Goal: Obtain resource: Obtain resource

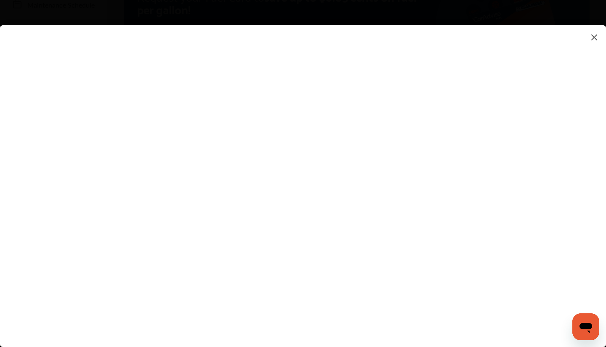
scroll to position [124, 0]
click at [202, 164] on flutter-view at bounding box center [303, 177] width 606 height 305
click at [401, 199] on flutter-view at bounding box center [303, 177] width 606 height 305
click at [314, 216] on flutter-view at bounding box center [303, 177] width 606 height 305
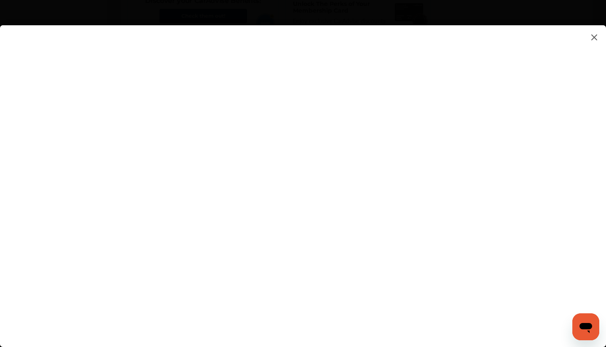
click at [383, 154] on flutter-view at bounding box center [303, 177] width 606 height 305
click at [154, 230] on flutter-view at bounding box center [303, 177] width 606 height 305
click at [156, 159] on flutter-view at bounding box center [303, 177] width 606 height 305
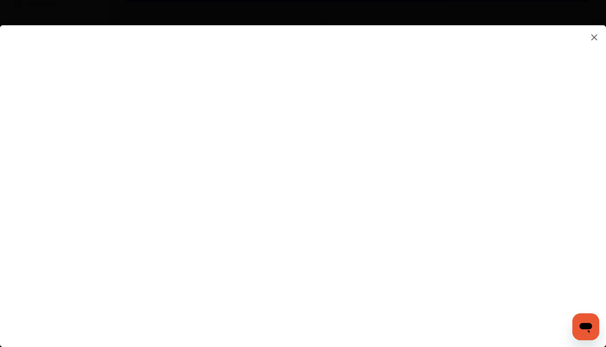
click at [202, 159] on flutter-view at bounding box center [303, 177] width 606 height 305
click at [106, 160] on flutter-view at bounding box center [303, 177] width 606 height 305
click at [55, 164] on flutter-view at bounding box center [303, 177] width 606 height 305
click at [79, 132] on flutter-view at bounding box center [303, 177] width 606 height 305
click at [125, 132] on flutter-view at bounding box center [303, 177] width 606 height 305
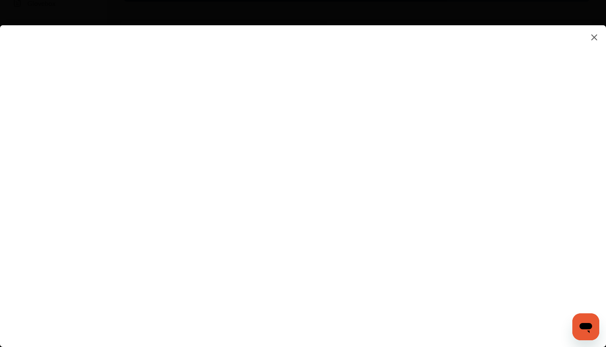
click at [175, 135] on flutter-view at bounding box center [303, 177] width 606 height 305
